Goal: Answer question/provide support: Answer question/provide support

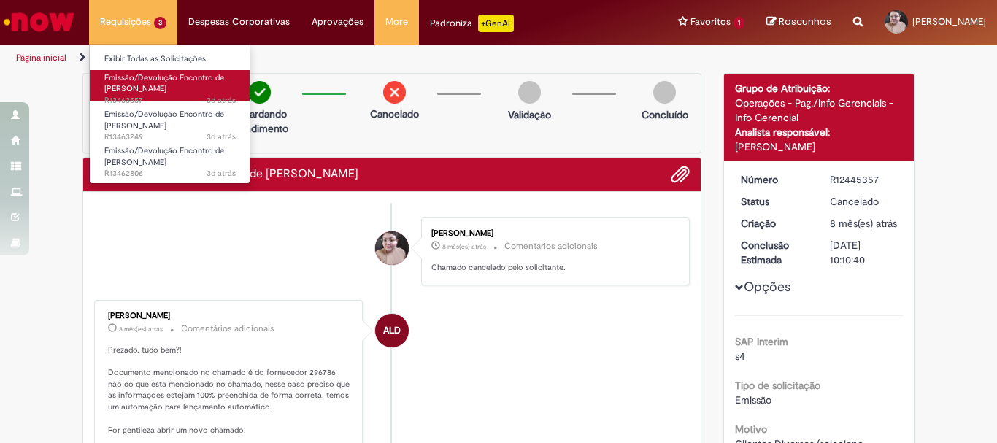
click at [140, 88] on span "Emissão/Devolução Encontro de [PERSON_NAME]" at bounding box center [164, 83] width 120 height 23
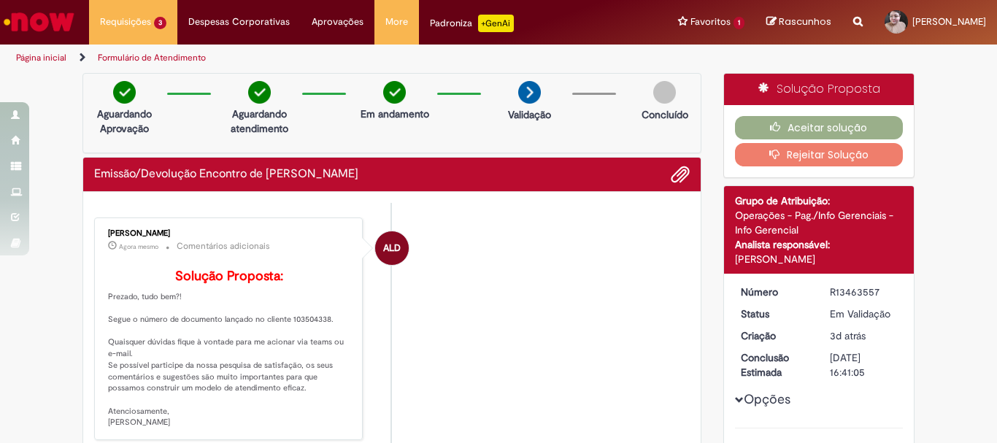
click at [307, 341] on p "Solução Proposta: Prezado, tudo bem?! Segue o número de documento lançado no cl…" at bounding box center [229, 348] width 243 height 159
click at [306, 342] on p "Solução Proposta: Prezado, tudo bem?! Segue o número de documento lançado no cl…" at bounding box center [229, 348] width 243 height 159
copy p "103504338"
click at [825, 138] on button "Aceitar solução" at bounding box center [819, 127] width 169 height 23
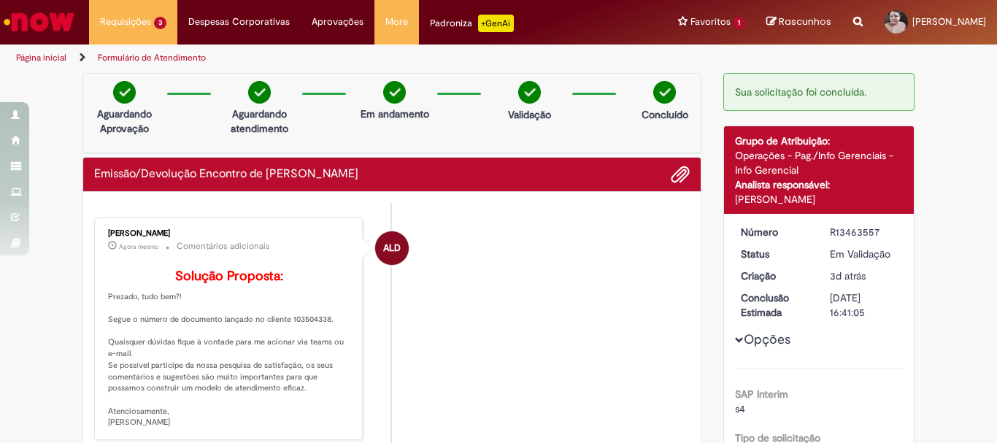
click at [787, 132] on div "Detalhes do tíquete Grupo de Atribuição: Operações - Pag./Info Gerenciais - Inf…" at bounding box center [819, 170] width 190 height 88
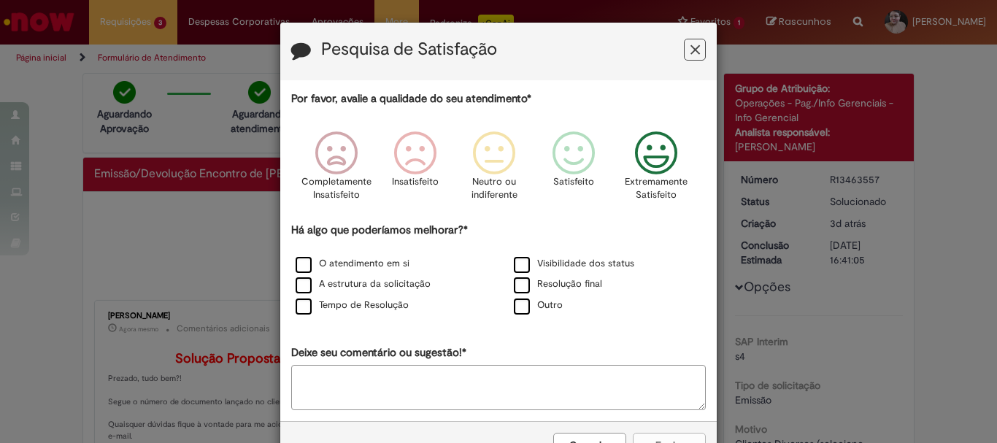
drag, startPoint x: 647, startPoint y: 150, endPoint x: 620, endPoint y: 166, distance: 31.2
click at [647, 150] on icon "Feedback" at bounding box center [656, 153] width 55 height 44
click at [514, 304] on label "Outro" at bounding box center [538, 305] width 49 height 14
click at [485, 376] on textarea "Deixe seu comentário ou sugestão!*" at bounding box center [498, 387] width 414 height 45
click at [310, 385] on textarea "**********" at bounding box center [498, 387] width 414 height 45
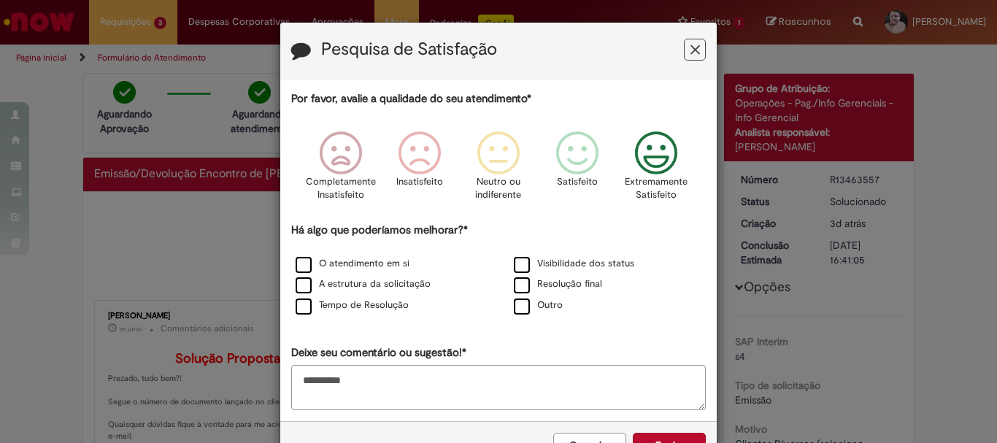
click at [310, 385] on textarea "**********" at bounding box center [498, 387] width 414 height 45
type textarea "**********"
click at [663, 431] on div "Cancelar Enviar" at bounding box center [498, 444] width 436 height 47
click at [668, 440] on button "Enviar" at bounding box center [669, 445] width 73 height 25
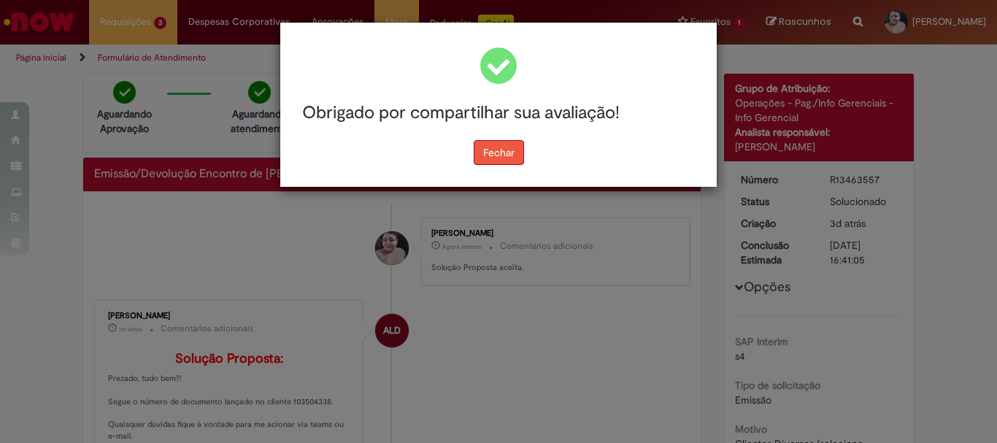
click at [495, 147] on button "Fechar" at bounding box center [499, 152] width 50 height 25
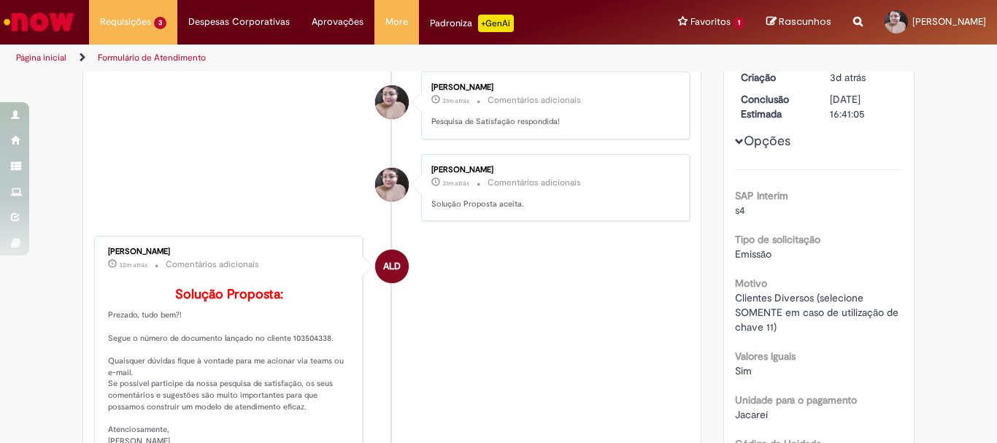
scroll to position [292, 0]
